Goal: Task Accomplishment & Management: Manage account settings

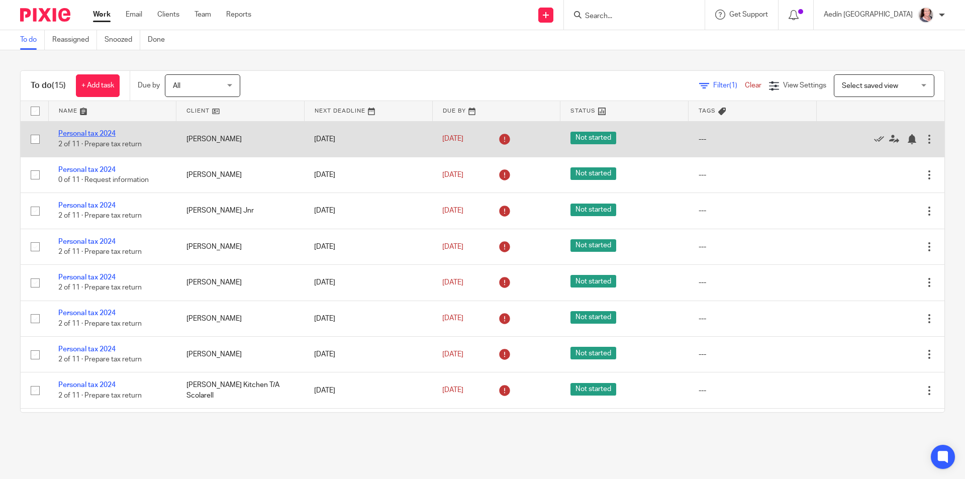
click at [94, 132] on link "Personal tax 2024" at bounding box center [86, 133] width 57 height 7
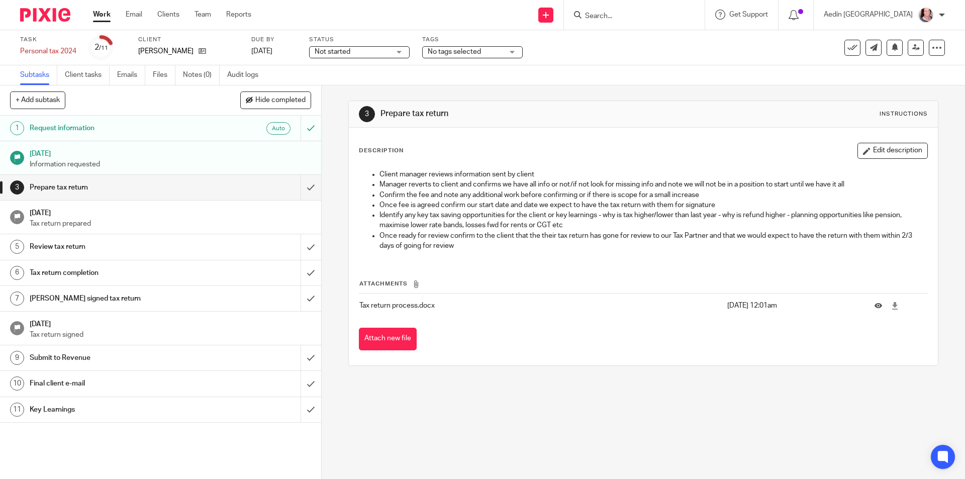
click at [113, 217] on h1 "[DATE]" at bounding box center [170, 212] width 281 height 13
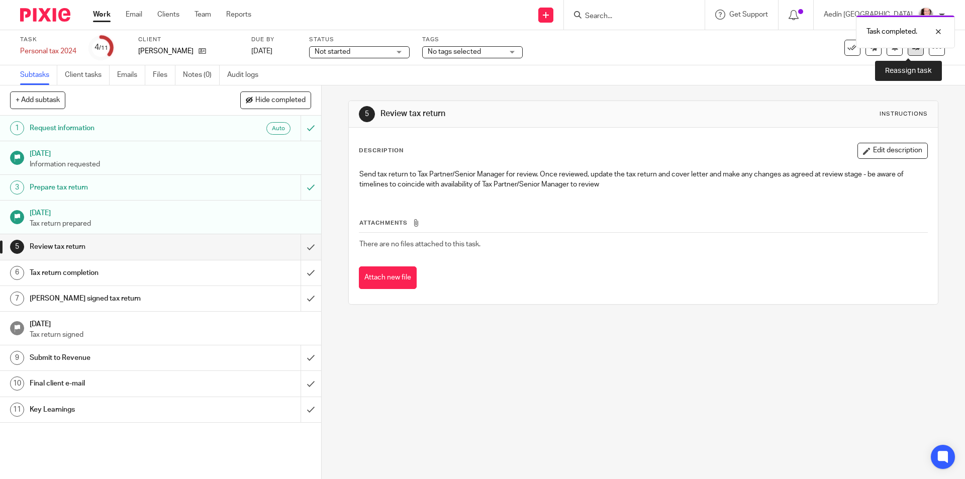
click at [912, 50] on icon at bounding box center [916, 48] width 8 height 8
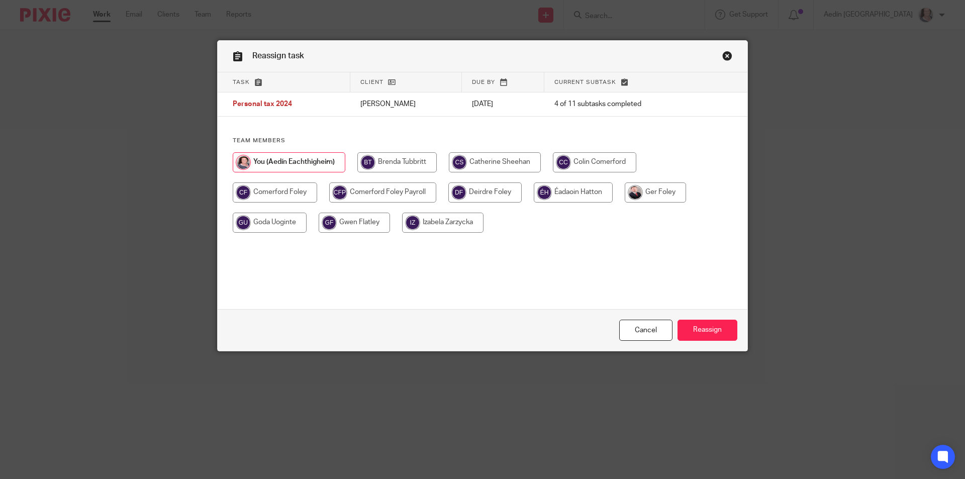
click at [596, 164] on input "radio" at bounding box center [594, 162] width 83 height 20
radio input "true"
click at [703, 334] on input "Reassign" at bounding box center [707, 331] width 60 height 22
